Goal: Transaction & Acquisition: Purchase product/service

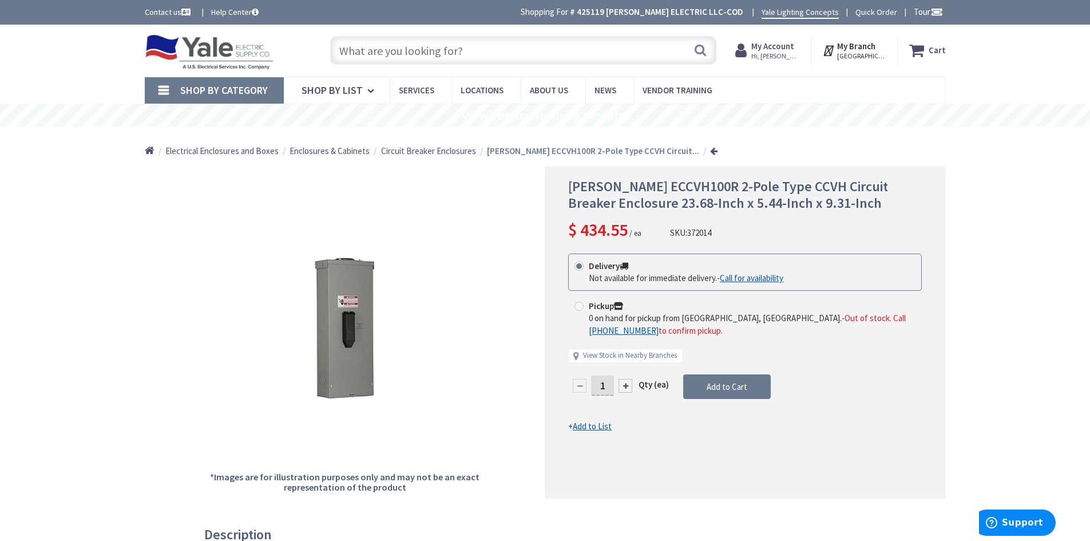
click at [485, 45] on input "text" at bounding box center [523, 50] width 386 height 29
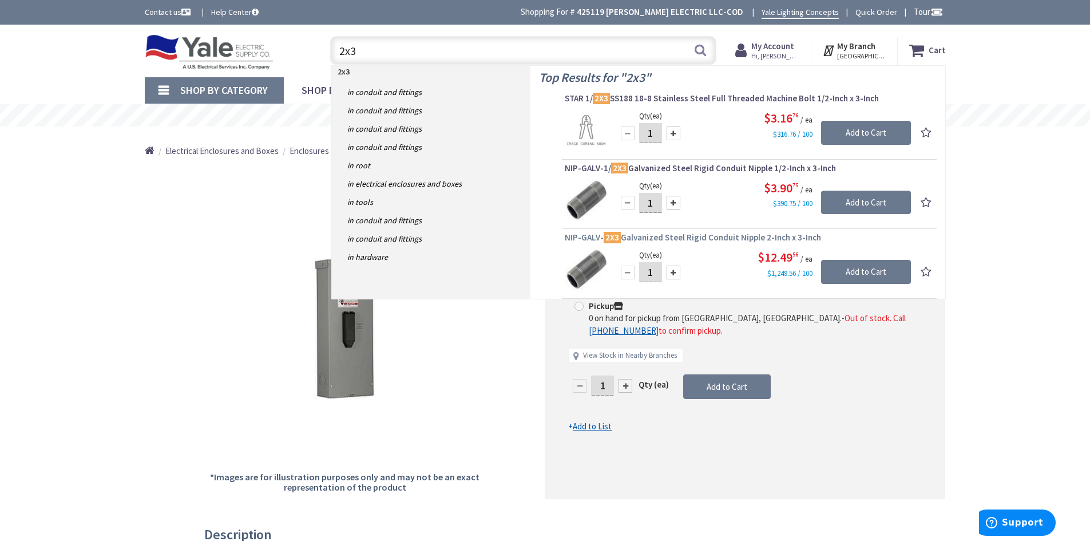
type input "2x3"
click at [737, 234] on span "NIP-GALV- 2X3 Galvanized Steel Rigid Conduit Nipple 2-Inch x 3-Inch" at bounding box center [749, 237] width 369 height 11
